Goal: Information Seeking & Learning: Check status

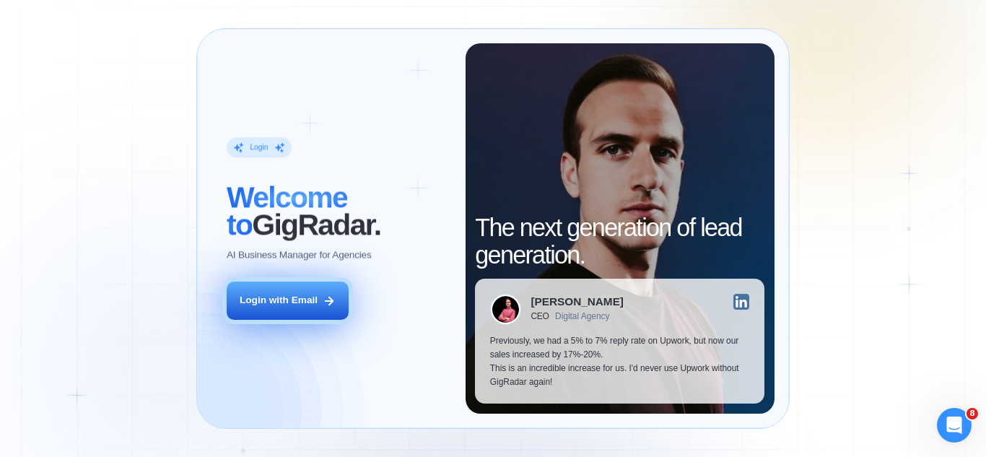
click at [331, 304] on icon at bounding box center [329, 301] width 8 height 8
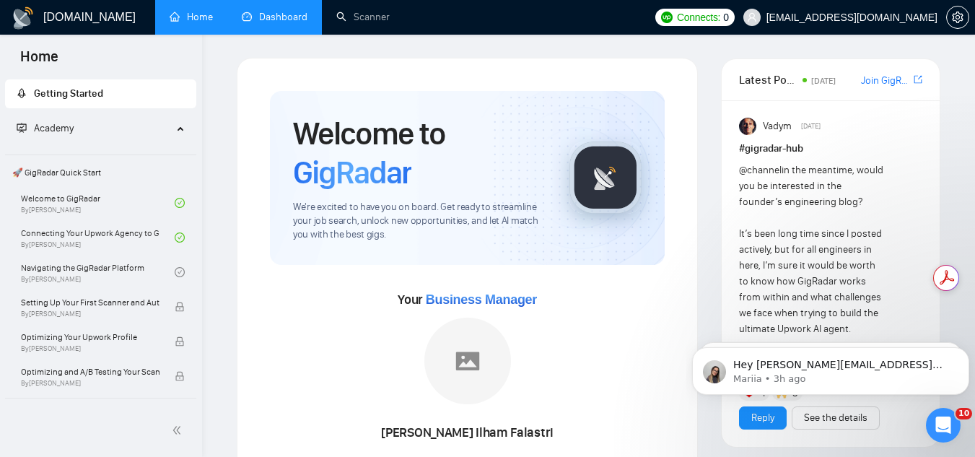
click at [279, 14] on link "Dashboard" at bounding box center [275, 17] width 66 height 12
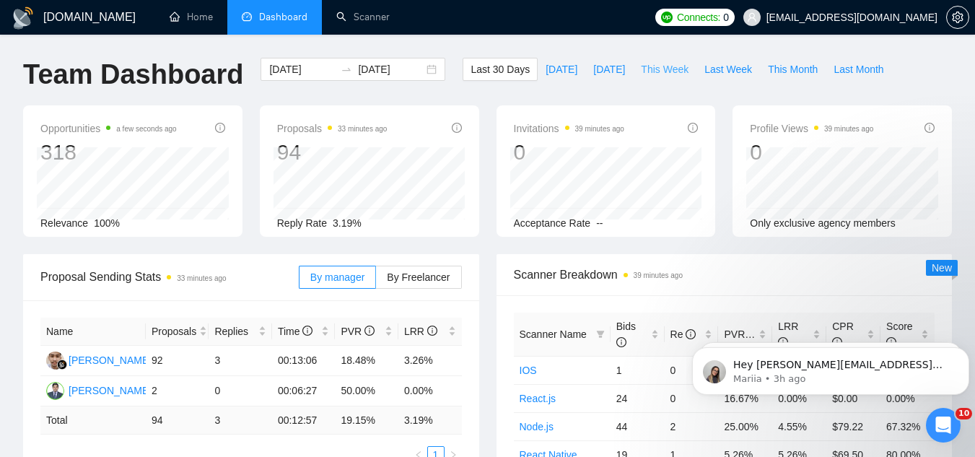
click at [650, 76] on span "This Week" at bounding box center [665, 69] width 48 height 16
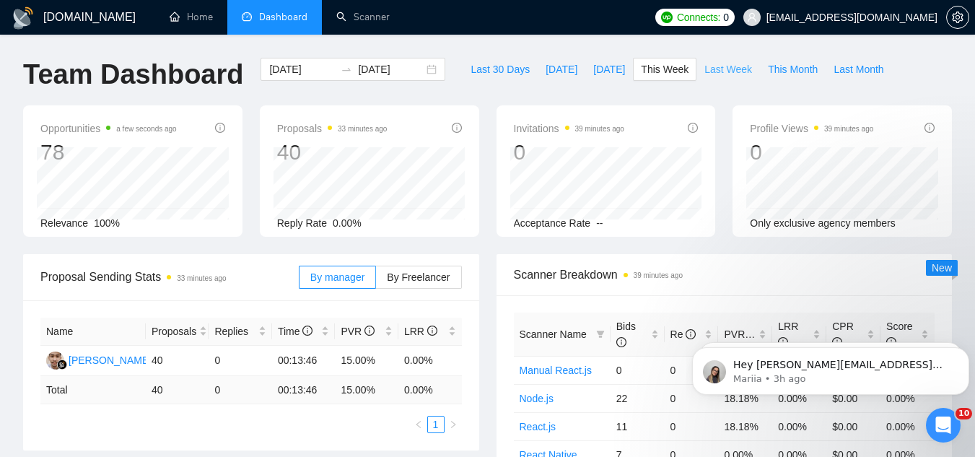
click at [705, 64] on span "Last Week" at bounding box center [728, 69] width 48 height 16
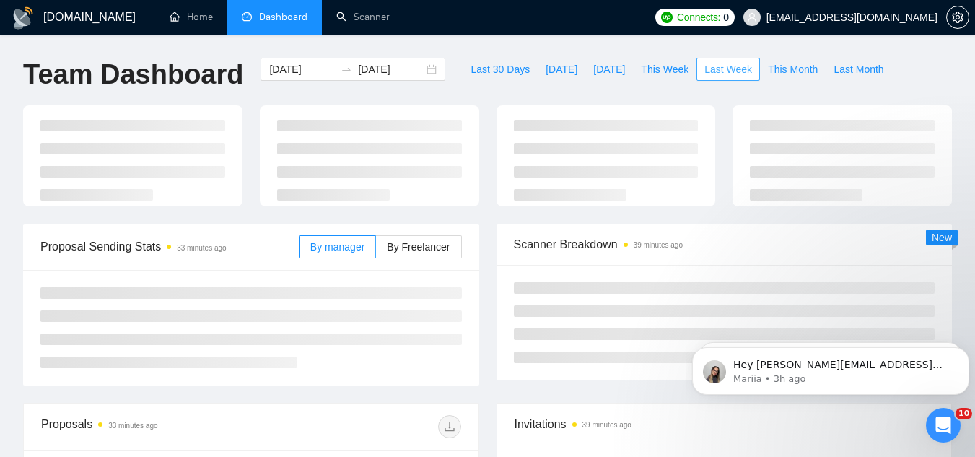
type input "2025-09-15"
type input "2025-09-21"
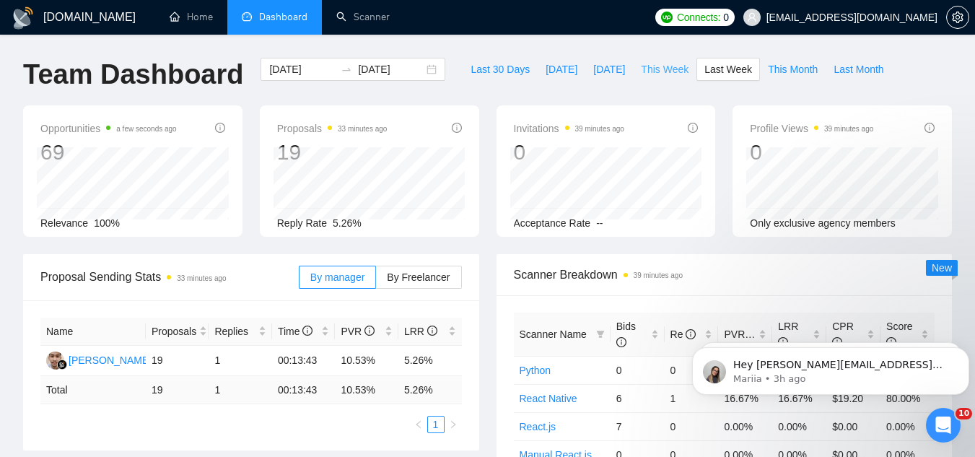
click at [641, 69] on span "This Week" at bounding box center [665, 69] width 48 height 16
type input "2025-09-22"
type input "2025-09-28"
click at [960, 349] on button "Dismiss notification" at bounding box center [965, 351] width 19 height 19
click at [962, 357] on button "Dismiss notification" at bounding box center [965, 351] width 19 height 19
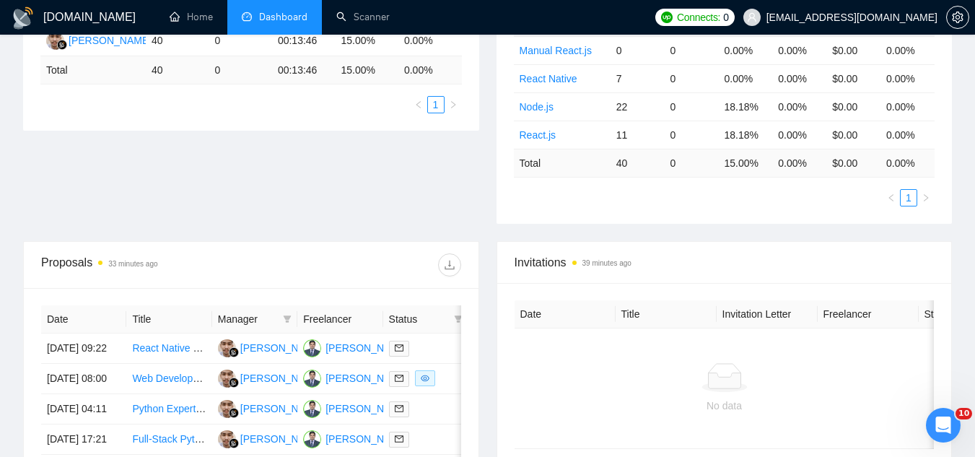
scroll to position [361, 0]
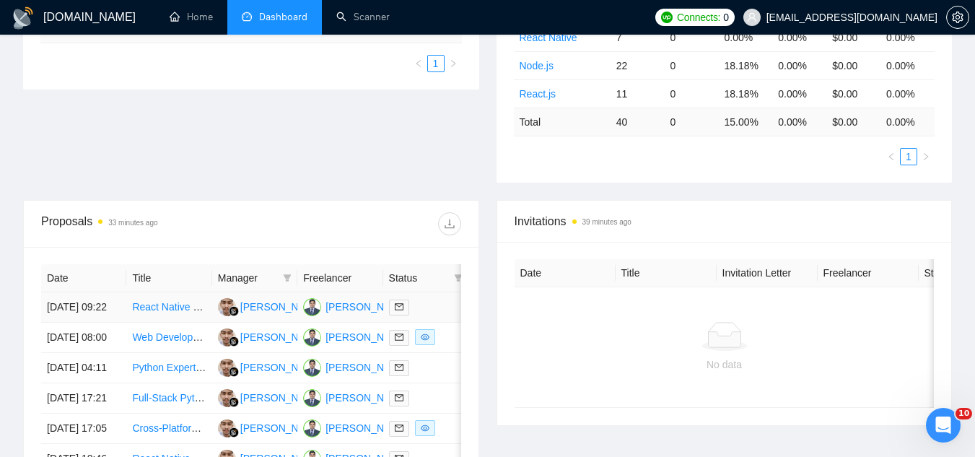
click at [194, 323] on td "React Native Payment Flow Testing with RevenueCat" at bounding box center [168, 307] width 85 height 30
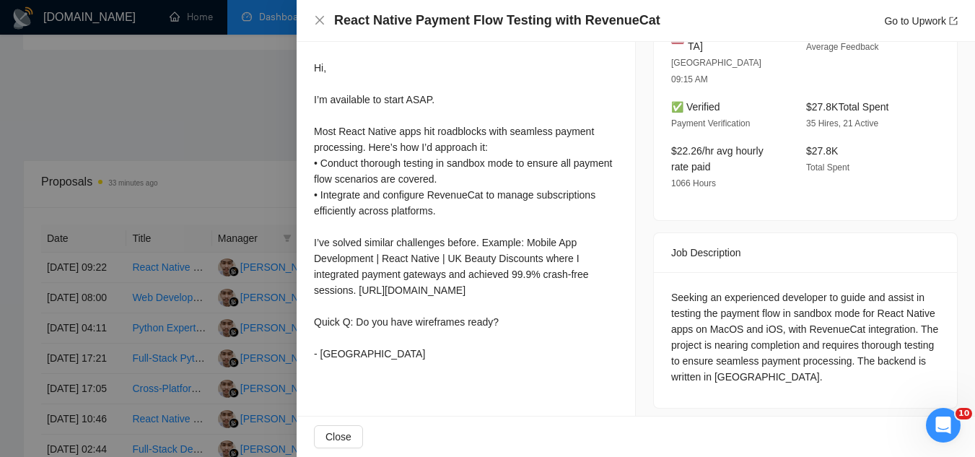
scroll to position [433, 0]
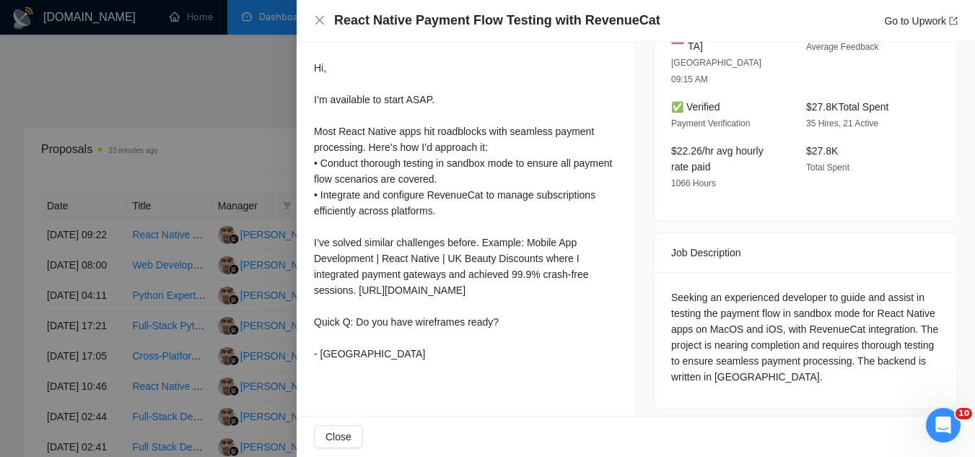
click at [141, 64] on div at bounding box center [487, 228] width 975 height 457
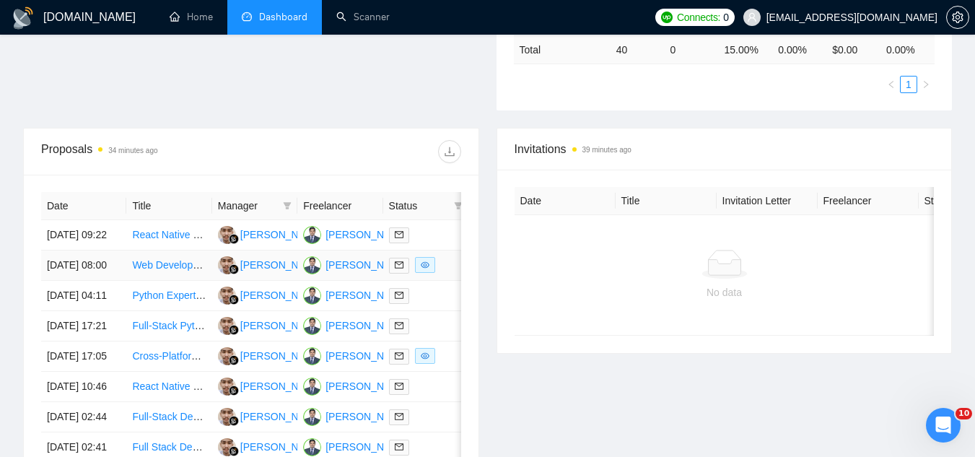
click at [186, 281] on td "Web Developer Needed for Node.js, Three.js, and React.js Project -- JOS Machine…" at bounding box center [168, 265] width 85 height 30
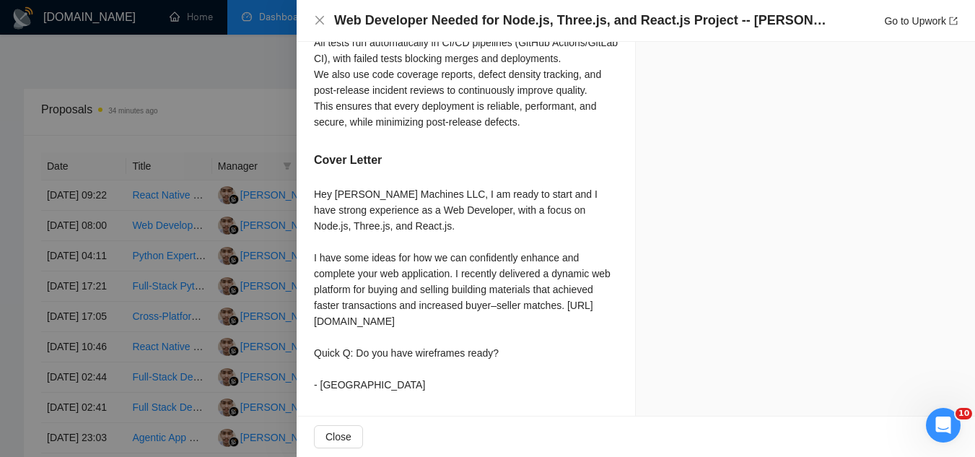
scroll to position [505, 0]
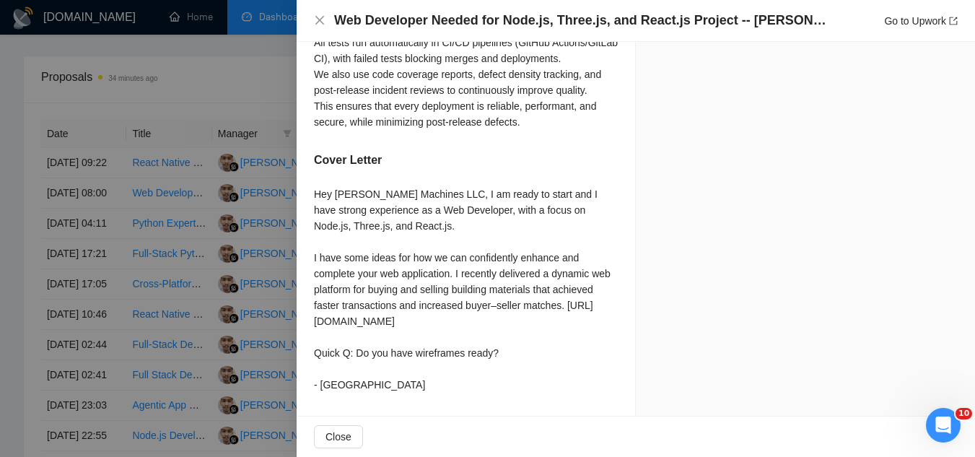
click at [182, 37] on div at bounding box center [487, 228] width 975 height 457
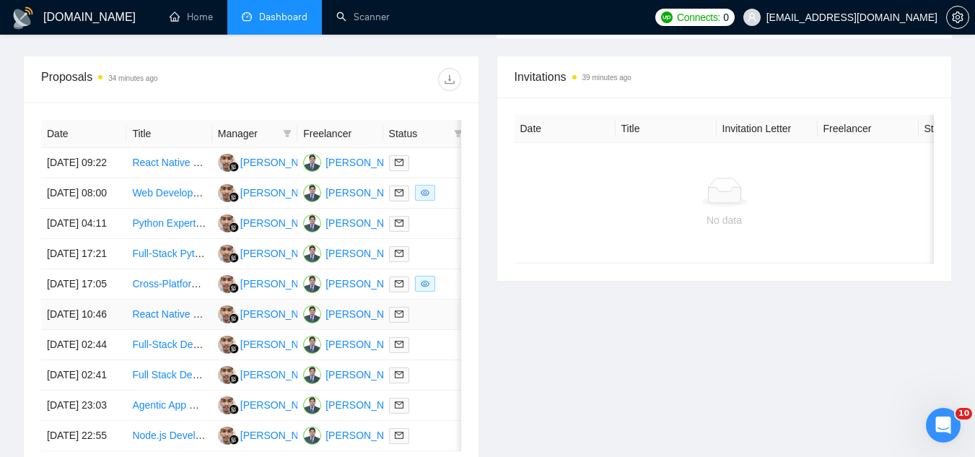
click at [170, 330] on td "React Native Developer for Android 15 and Web Integration" at bounding box center [168, 314] width 85 height 30
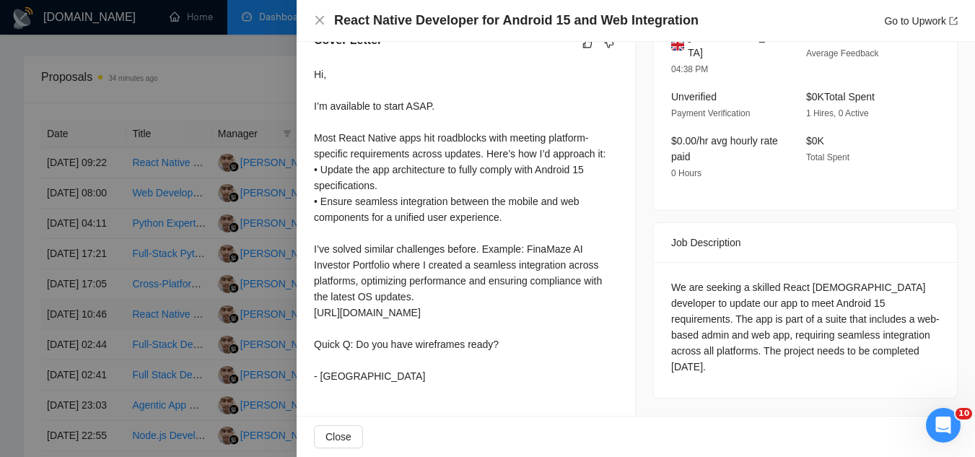
scroll to position [412, 0]
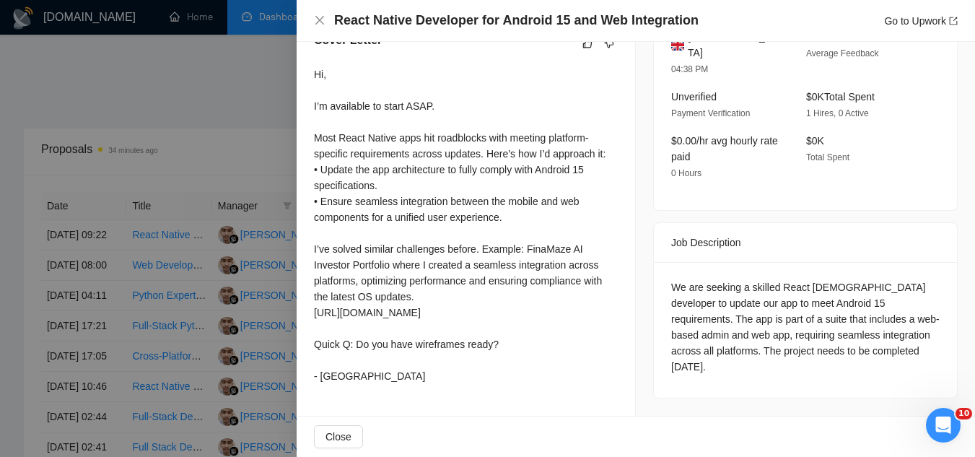
click at [180, 155] on div at bounding box center [487, 228] width 975 height 457
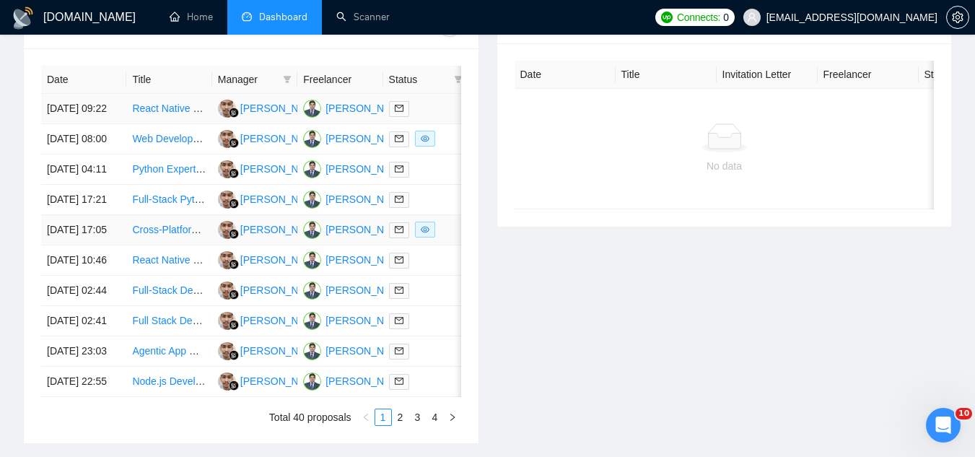
scroll to position [722, 0]
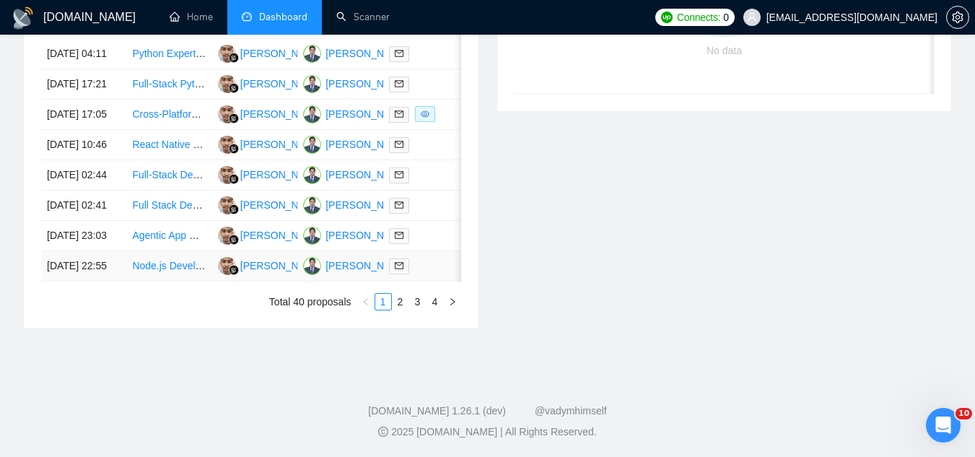
click at [186, 281] on td "Node.js Developer for Gemini API Wrapper" at bounding box center [168, 266] width 85 height 30
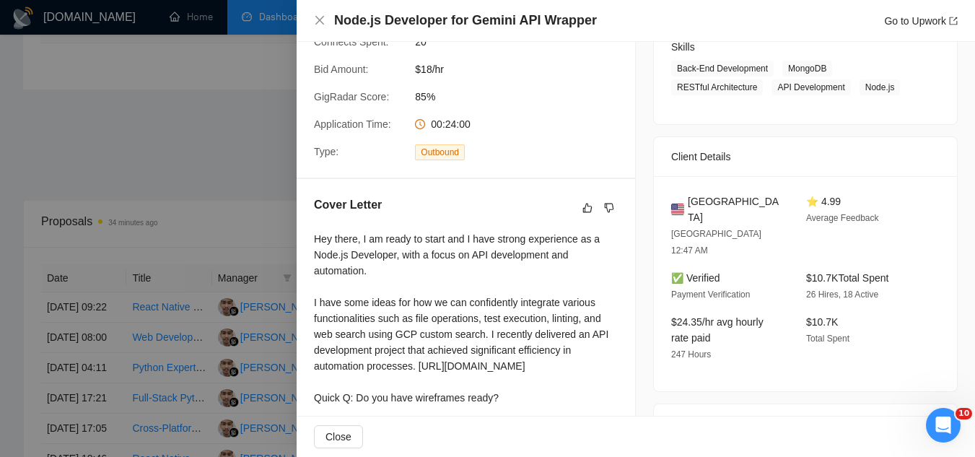
scroll to position [72, 0]
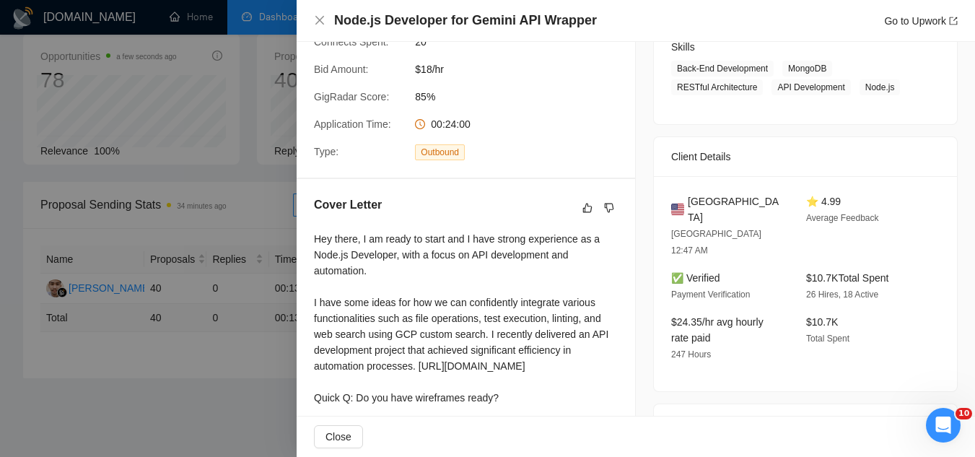
click at [263, 401] on div at bounding box center [487, 228] width 975 height 457
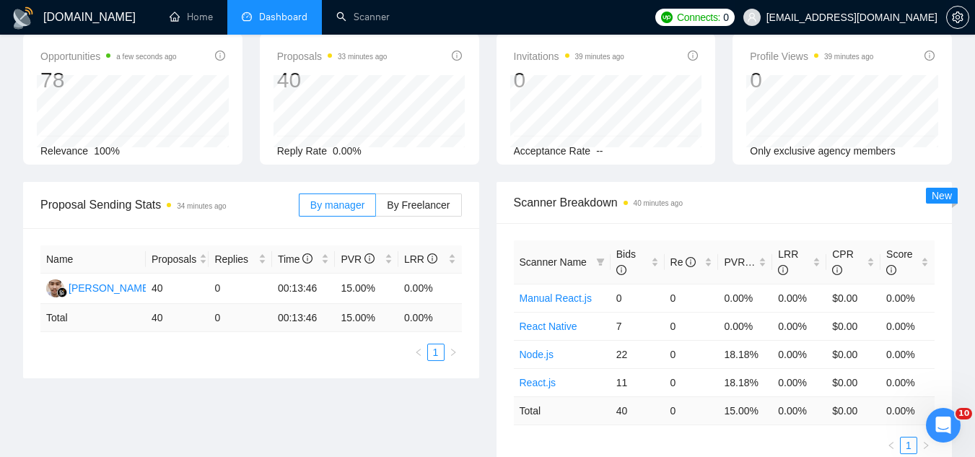
click at [828, 26] on span "vlad+3brain@socialbloom.io" at bounding box center [840, 17] width 211 height 46
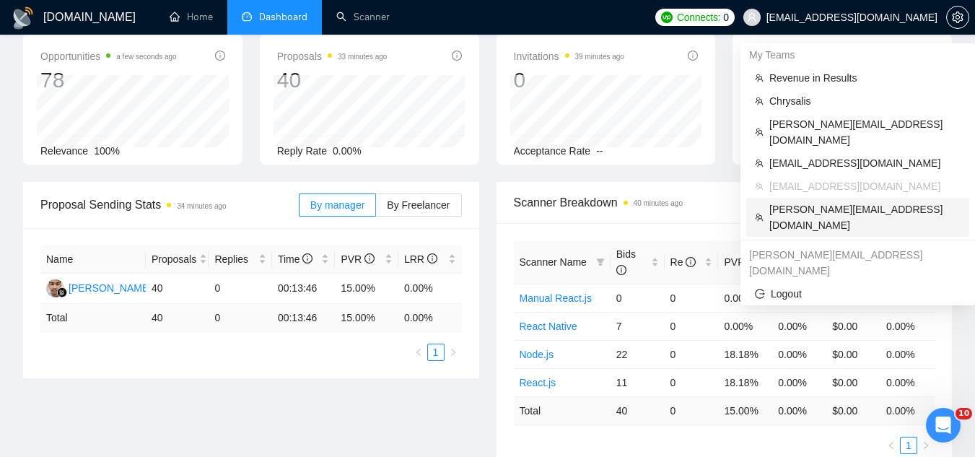
click at [844, 201] on span "vlad+comharevents@socialbloom.io" at bounding box center [864, 217] width 191 height 32
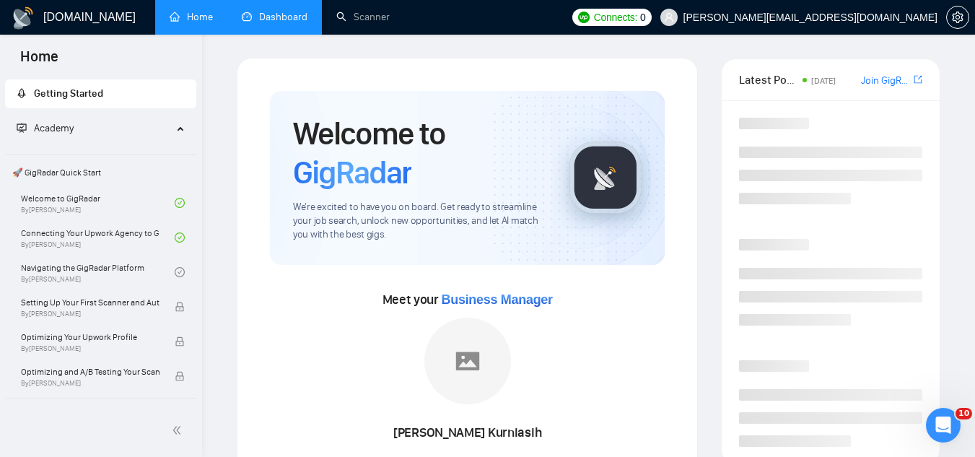
click at [287, 17] on link "Dashboard" at bounding box center [275, 17] width 66 height 12
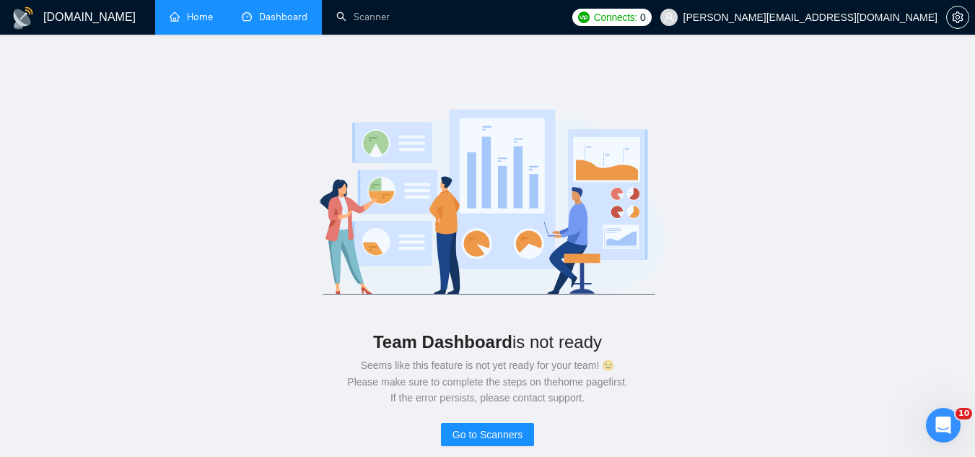
click at [207, 15] on link "Home" at bounding box center [191, 17] width 43 height 12
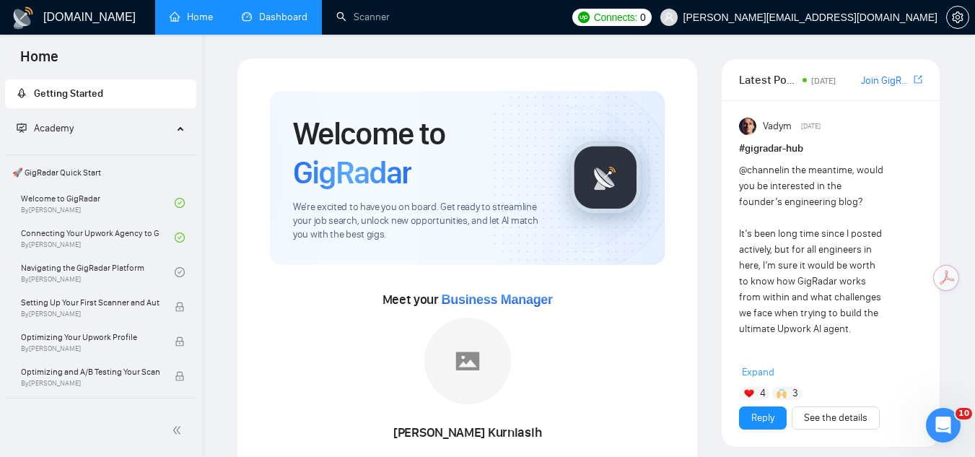
scroll to position [144, 0]
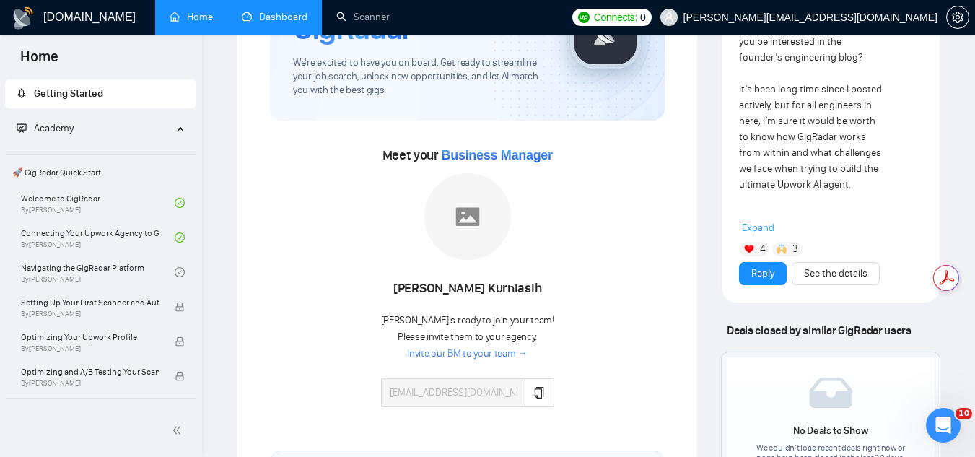
click at [823, 25] on span "vlad+comharevents@socialbloom.io" at bounding box center [799, 17] width 294 height 46
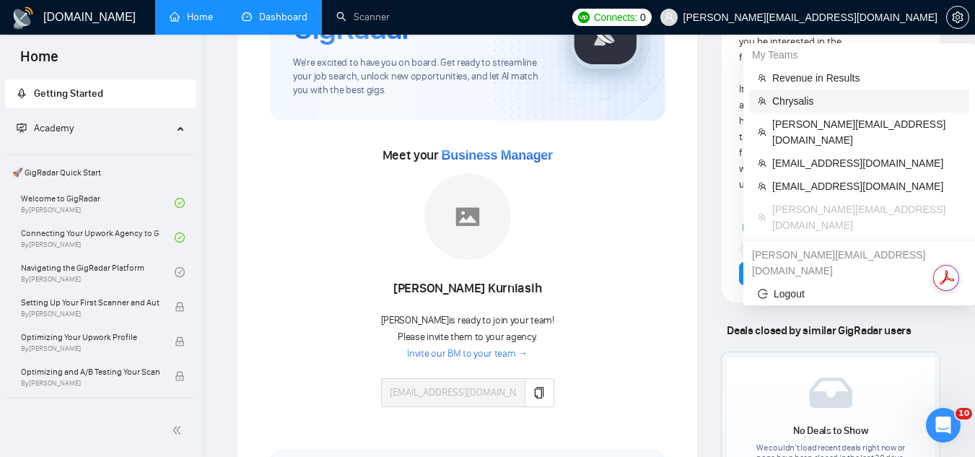
click at [840, 98] on span "Chrysalis" at bounding box center [866, 101] width 188 height 16
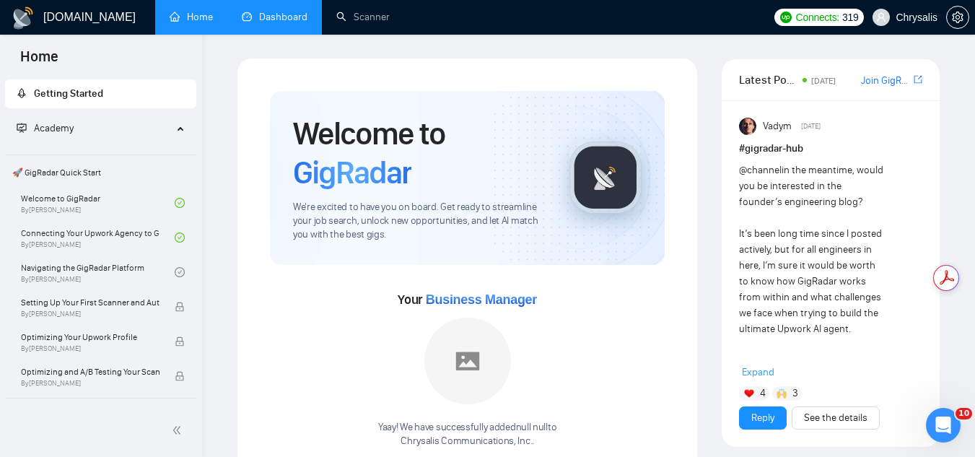
click at [284, 11] on link "Dashboard" at bounding box center [275, 17] width 66 height 12
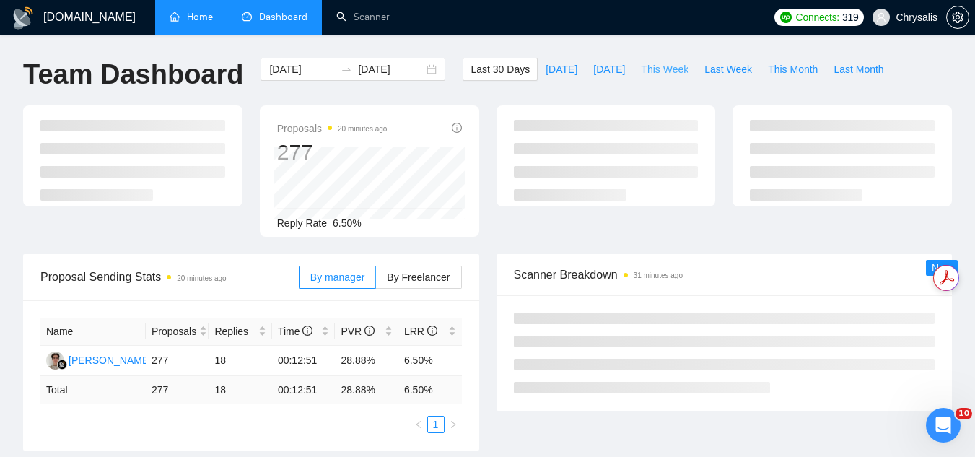
click at [664, 71] on span "This Week" at bounding box center [665, 69] width 48 height 16
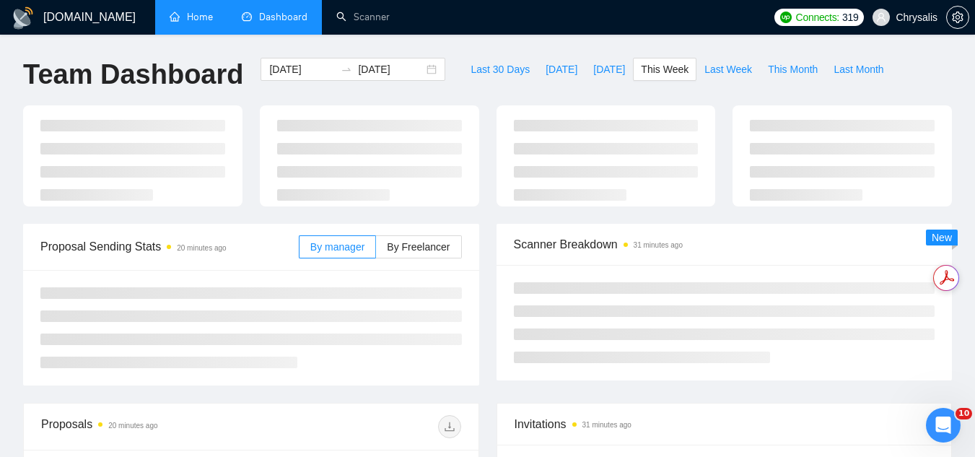
type input "2025-09-22"
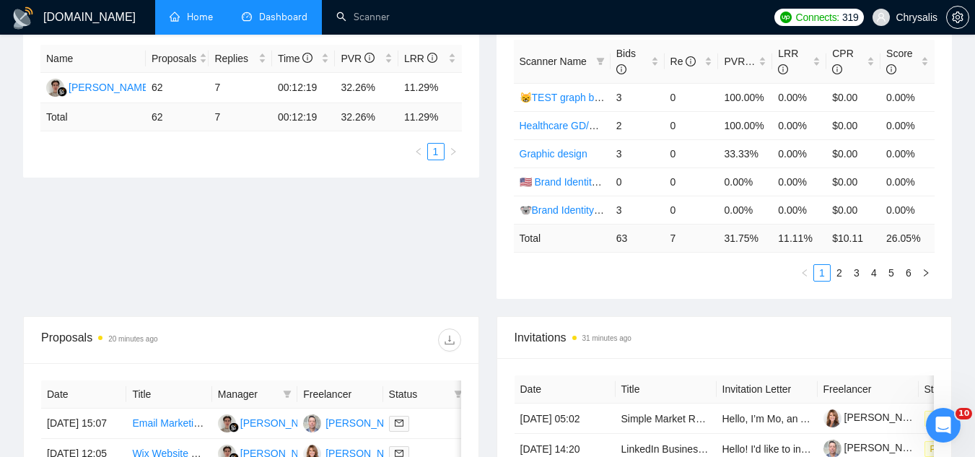
scroll to position [144, 0]
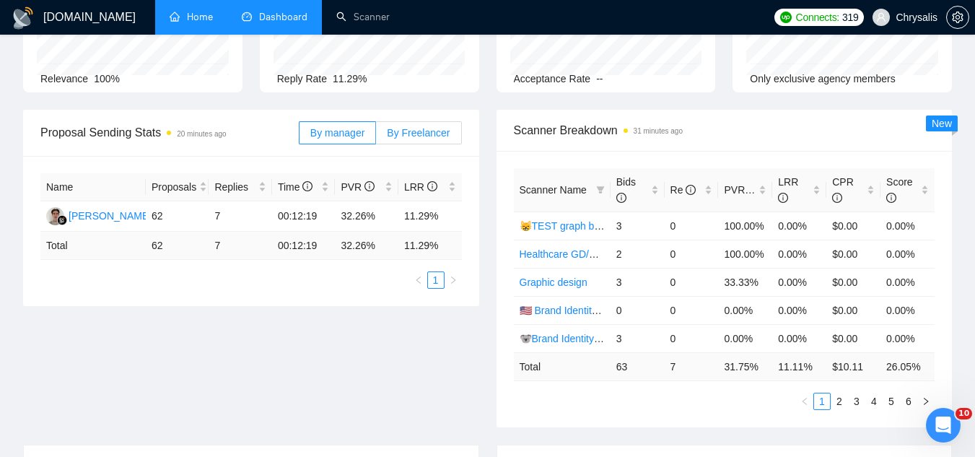
click at [411, 127] on span "By Freelancer" at bounding box center [418, 133] width 63 height 12
click at [376, 136] on input "By Freelancer" at bounding box center [376, 136] width 0 height 0
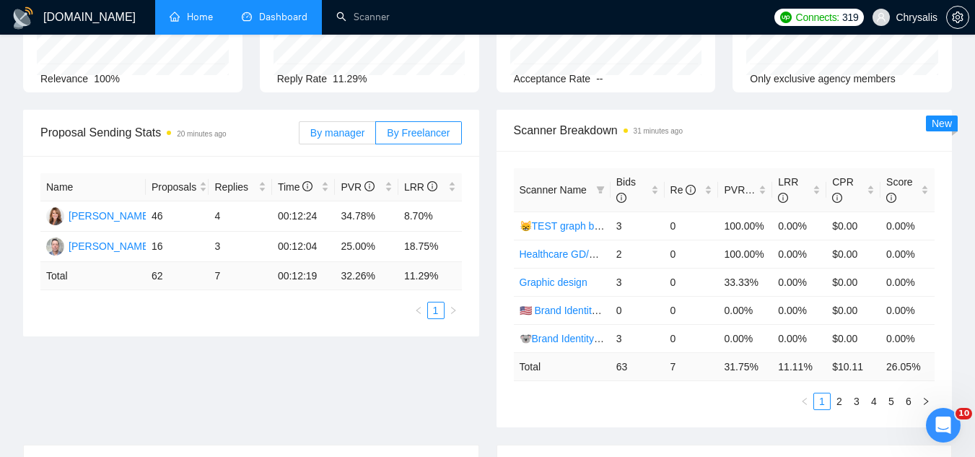
click at [333, 127] on span "By manager" at bounding box center [337, 133] width 54 height 12
click at [299, 136] on input "By manager" at bounding box center [299, 136] width 0 height 0
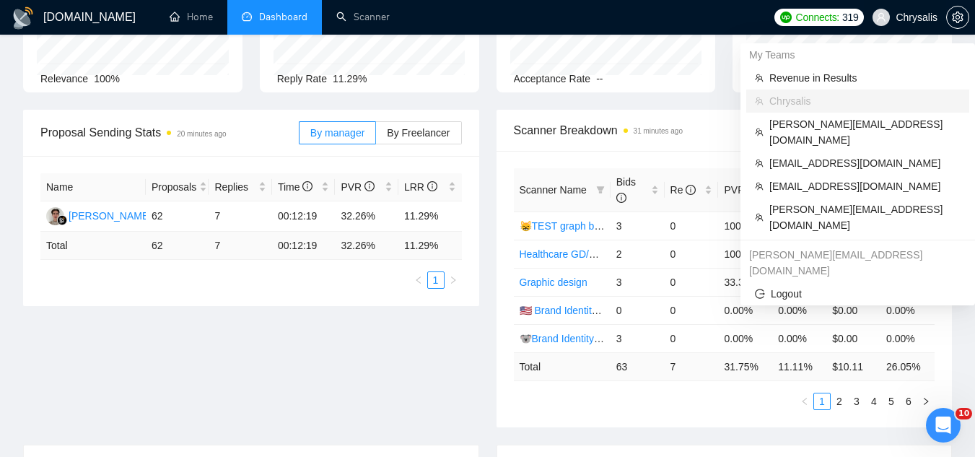
click at [899, 17] on span "Chrysalis" at bounding box center [917, 17] width 42 height 0
click at [870, 178] on span "vlad+3brain@socialbloom.io" at bounding box center [864, 186] width 191 height 16
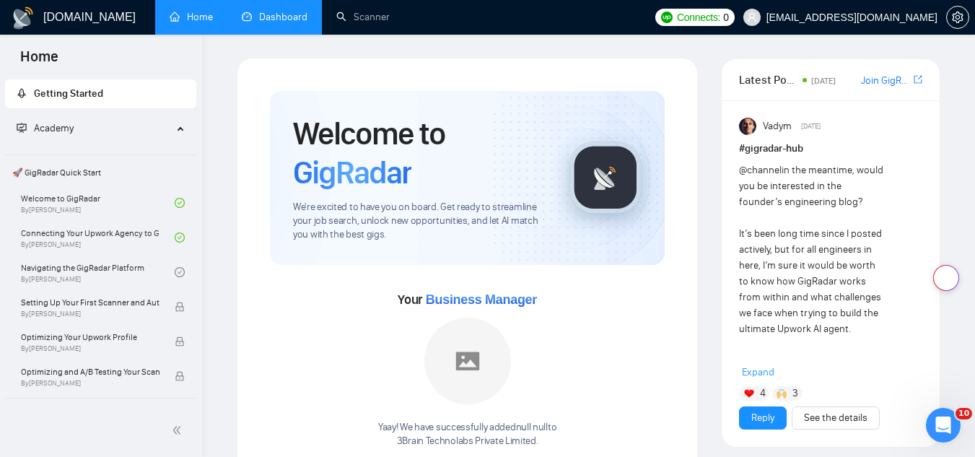
click at [272, 23] on link "Dashboard" at bounding box center [275, 17] width 66 height 12
